Goal: Task Accomplishment & Management: Use online tool/utility

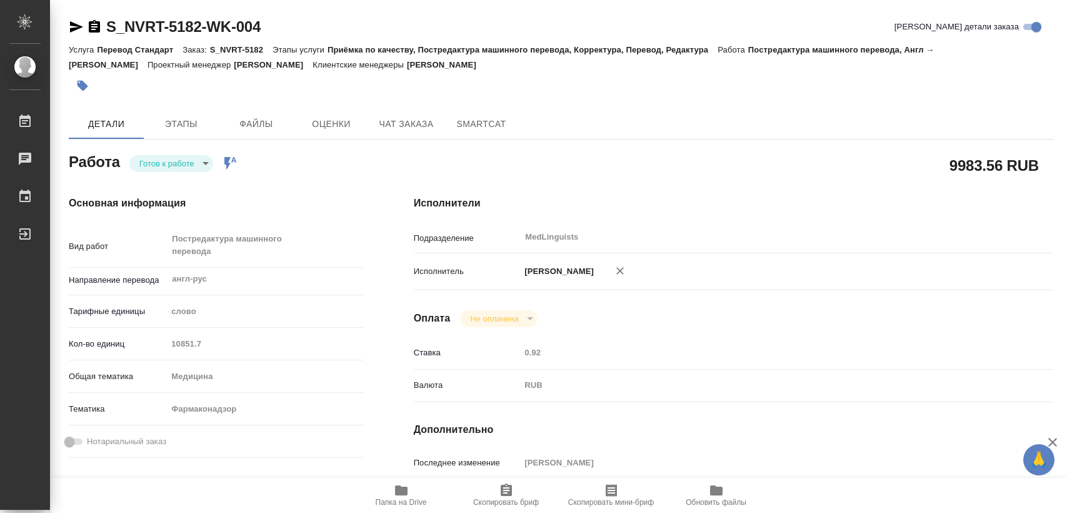
type textarea "x"
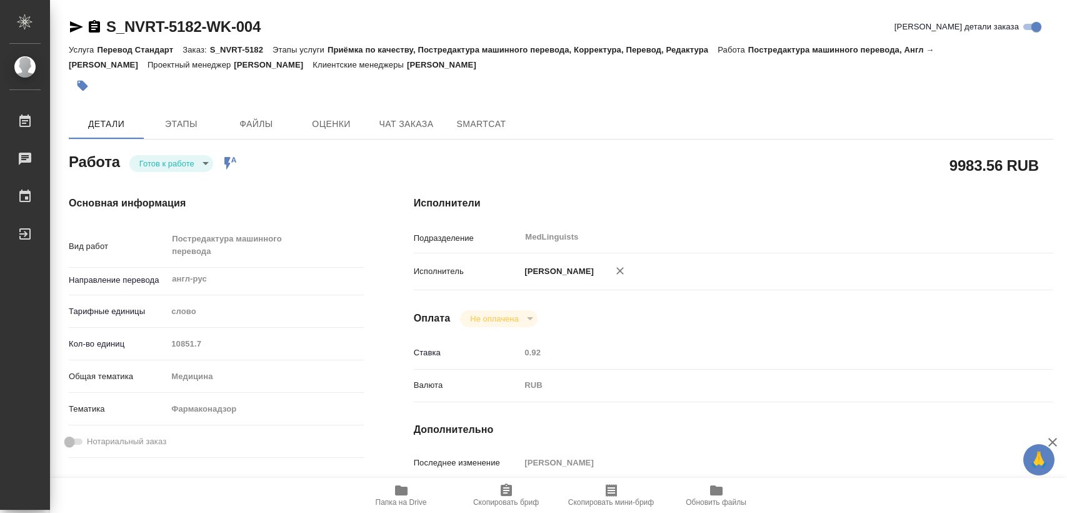
type textarea "x"
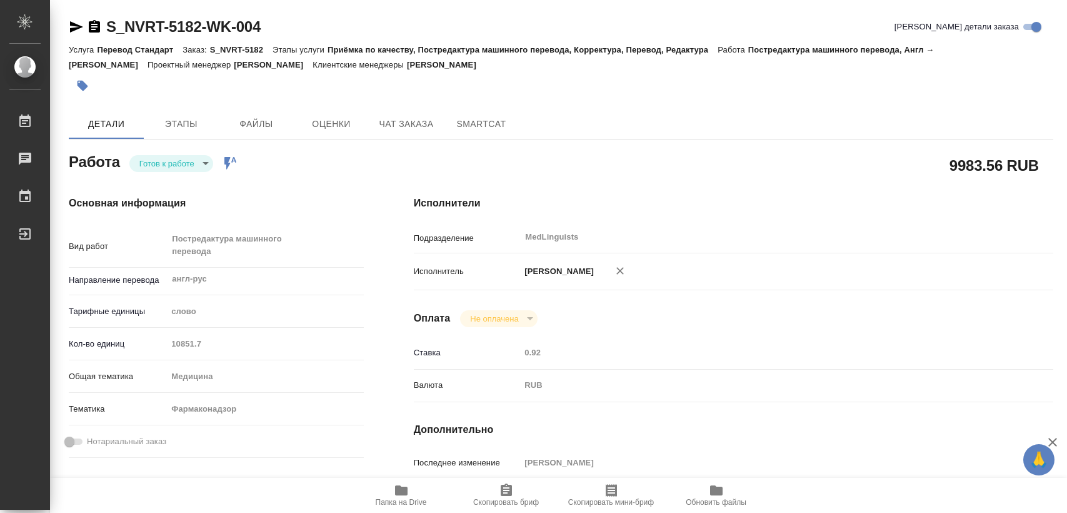
type textarea "x"
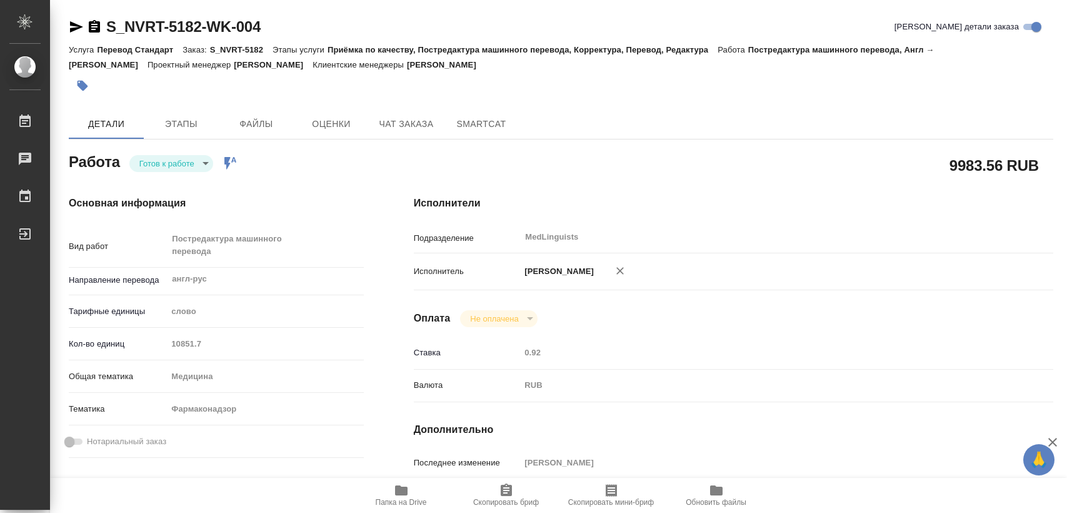
type textarea "x"
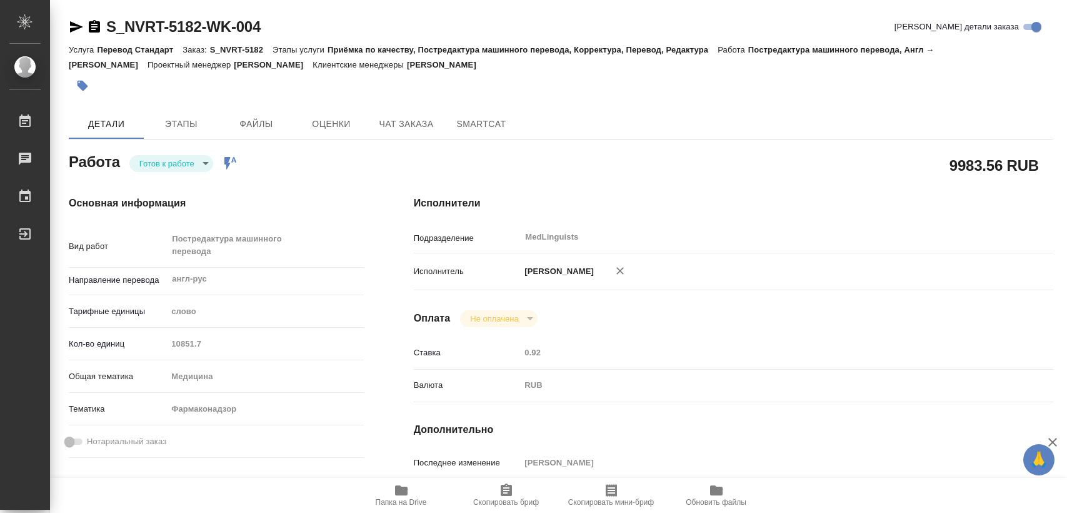
type textarea "x"
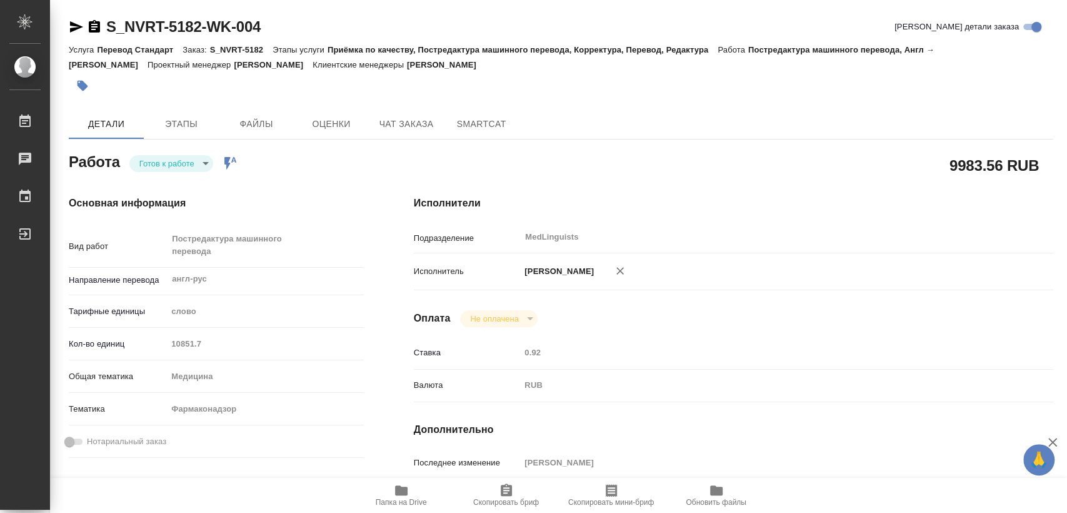
type textarea "x"
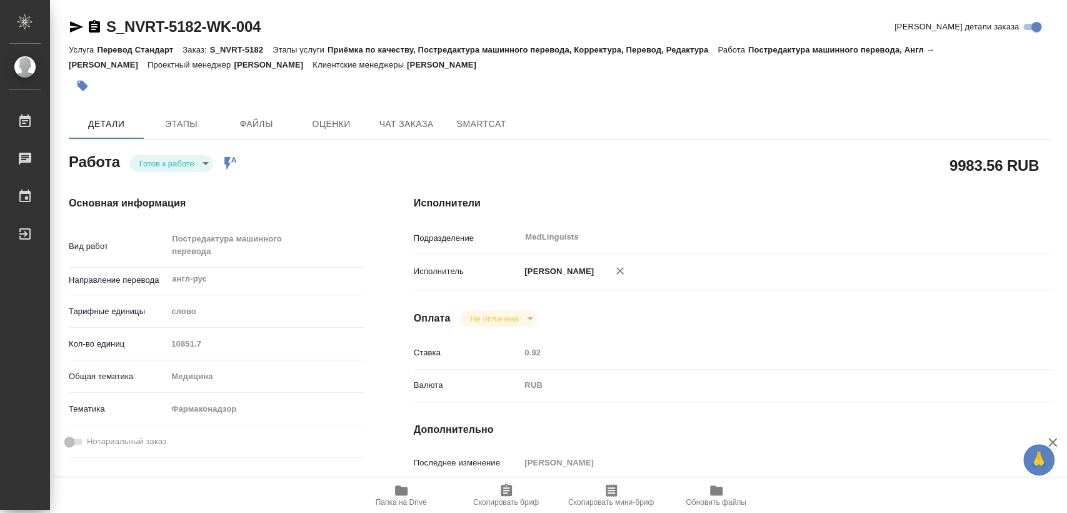
click at [430, 510] on button "Папка на Drive" at bounding box center [401, 495] width 105 height 35
